Goal: Transaction & Acquisition: Purchase product/service

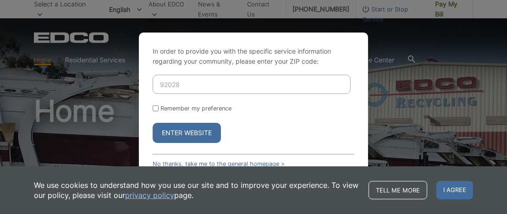
type input "92028"
click at [155, 110] on input "Remember my preference" at bounding box center [156, 108] width 6 height 6
checkbox input "true"
click at [188, 135] on button "Enter Website" at bounding box center [187, 133] width 68 height 20
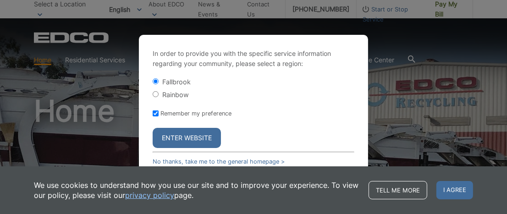
click at [195, 136] on button "Enter Website" at bounding box center [187, 138] width 68 height 20
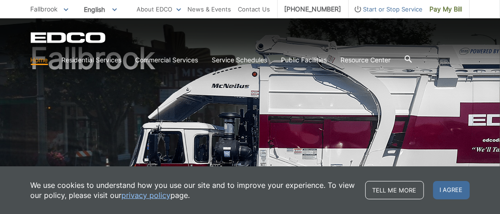
scroll to position [64, 0]
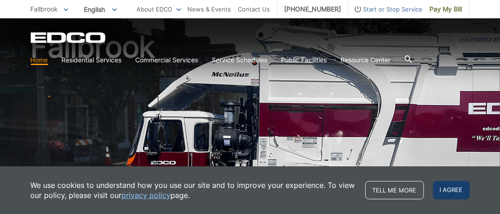
click at [453, 192] on span "I agree" at bounding box center [451, 190] width 37 height 18
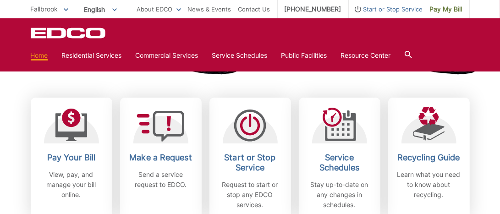
scroll to position [244, 0]
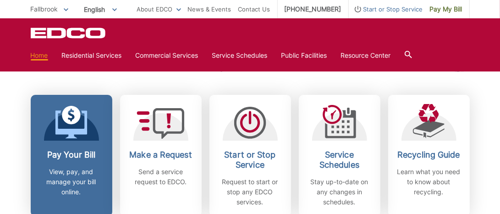
click at [68, 157] on h2 "Pay Your Bill" at bounding box center [72, 155] width 68 height 10
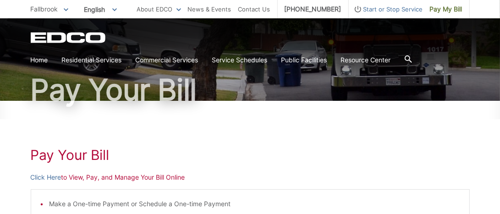
scroll to position [65, 0]
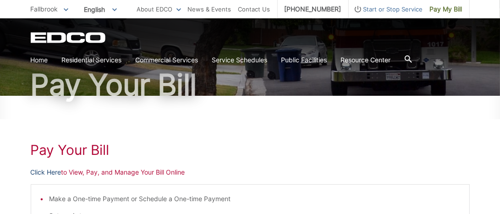
click at [48, 174] on link "Click Here" at bounding box center [46, 172] width 31 height 10
